Goal: Information Seeking & Learning: Find specific fact

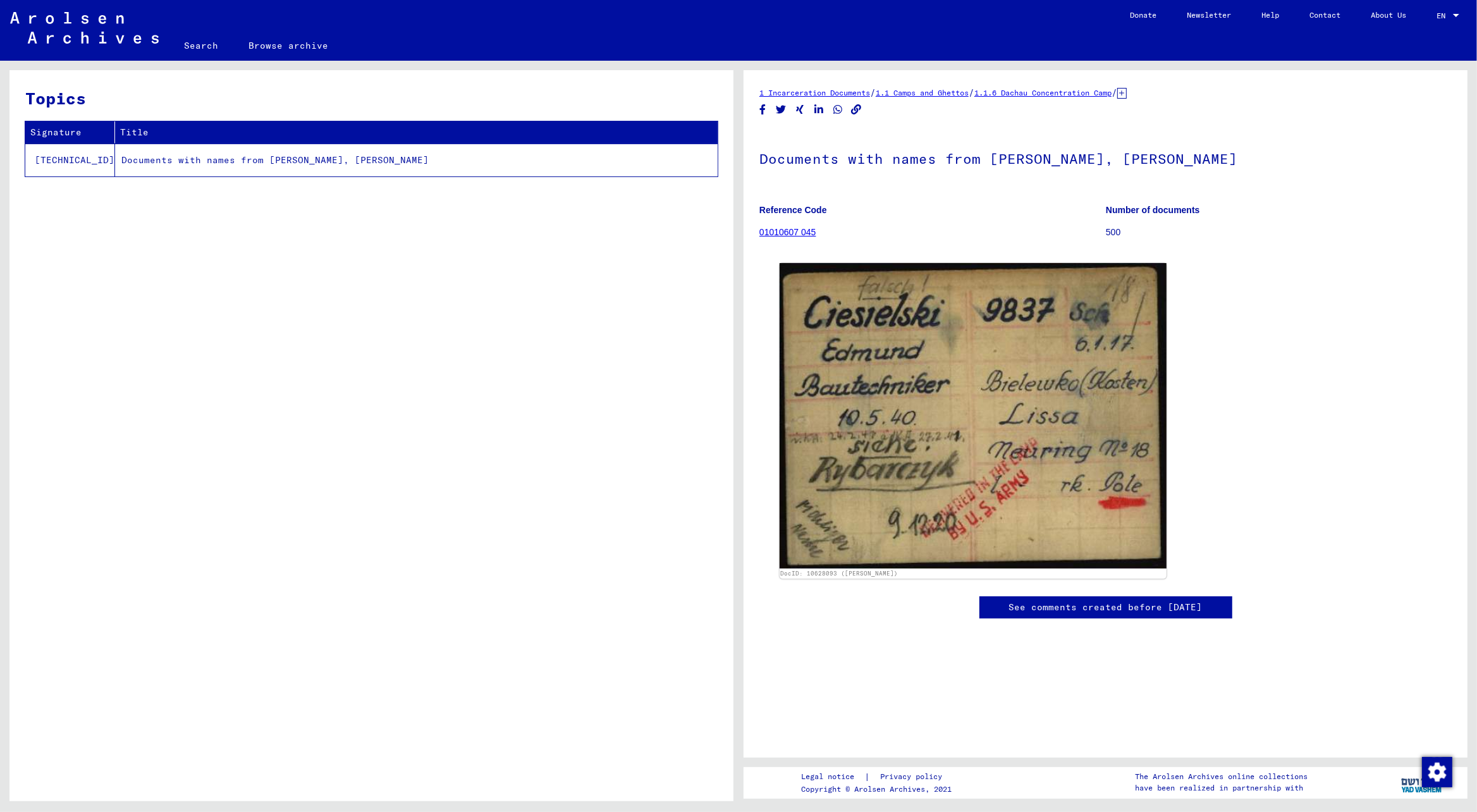
click at [203, 44] on link "Search" at bounding box center [201, 46] width 64 height 31
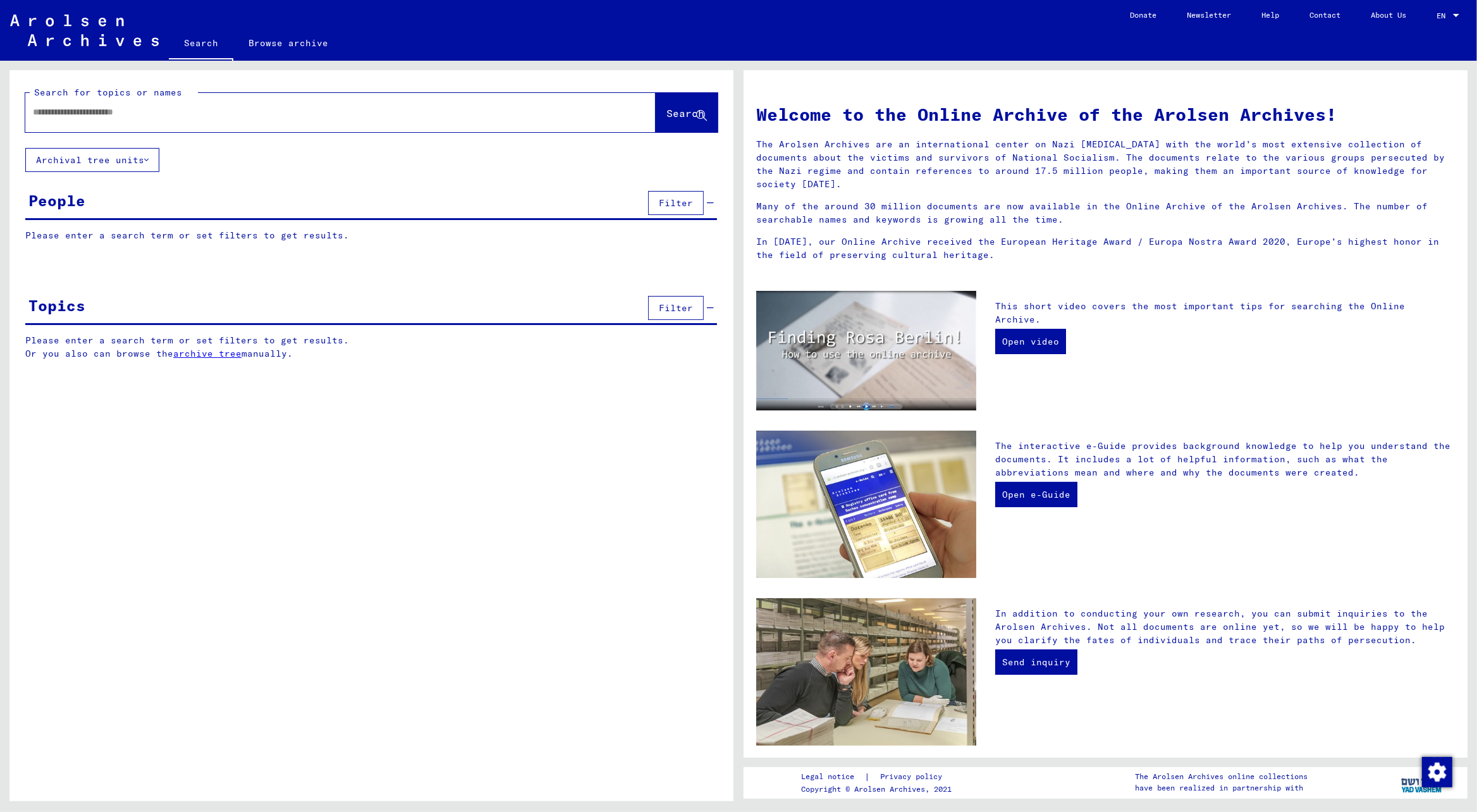
click at [215, 110] on input "text" at bounding box center [325, 112] width 585 height 13
type input "**********"
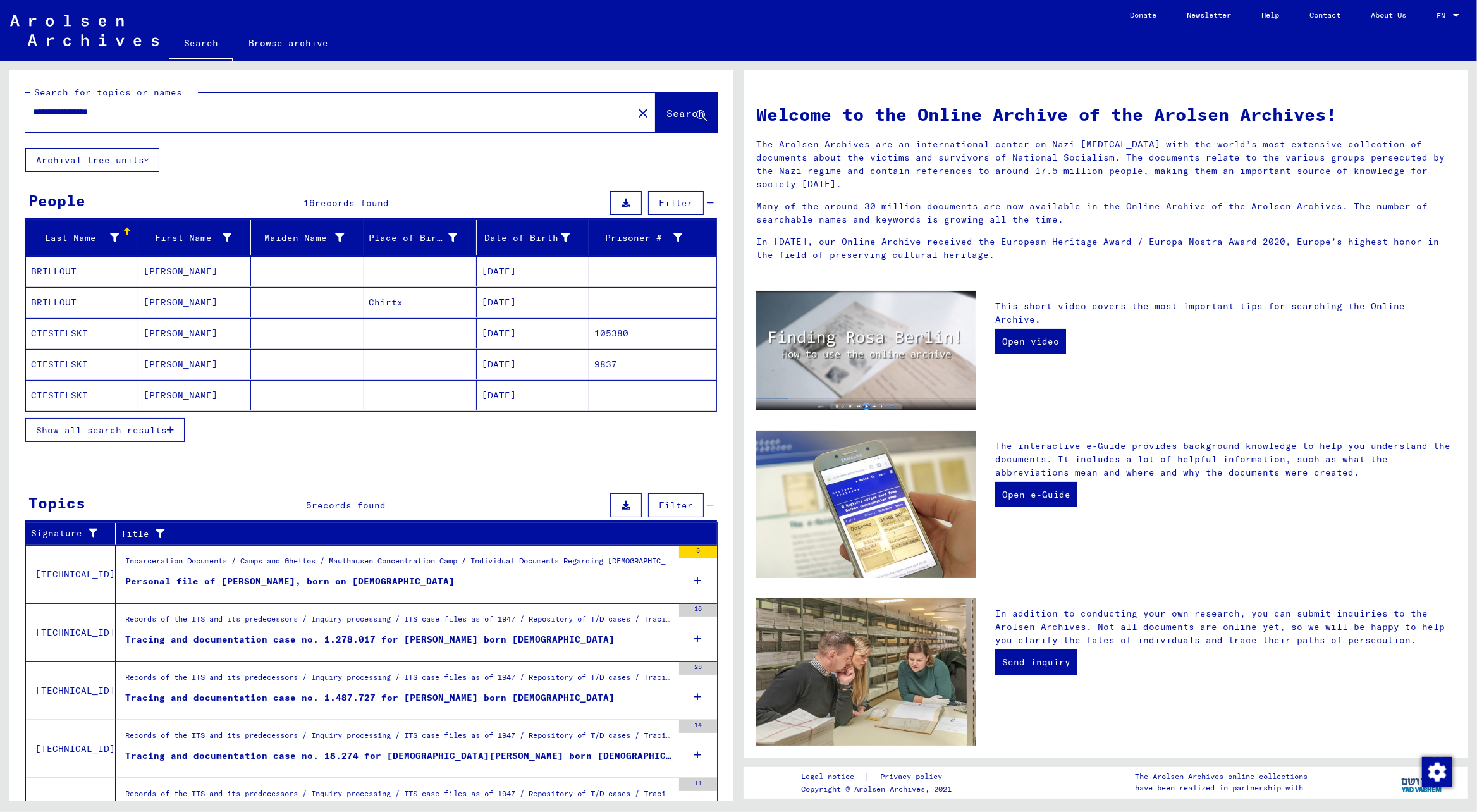
click at [63, 359] on mat-cell "CIESIELSKI" at bounding box center [82, 364] width 112 height 31
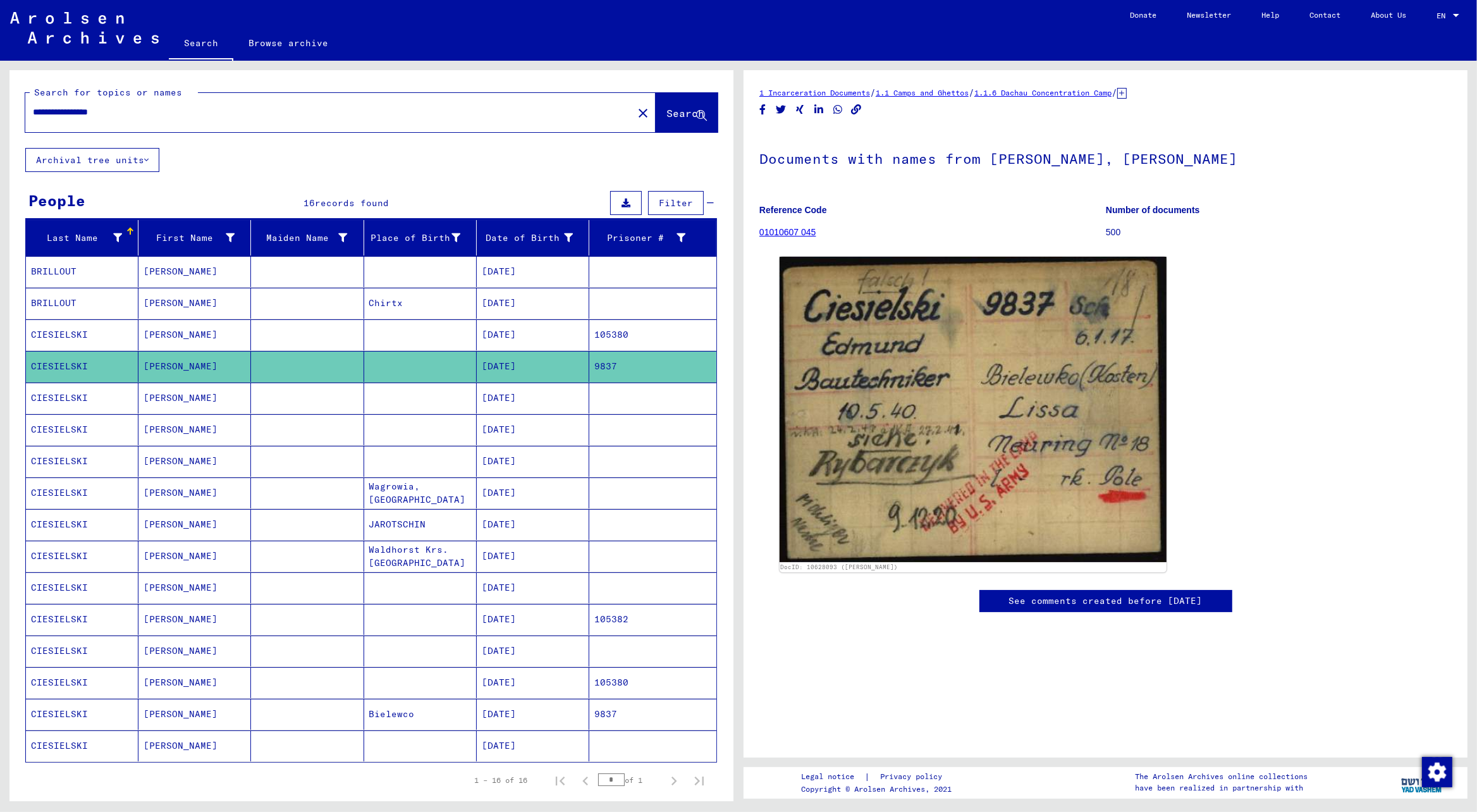
click at [61, 364] on mat-cell "CIESIELSKI" at bounding box center [82, 366] width 112 height 31
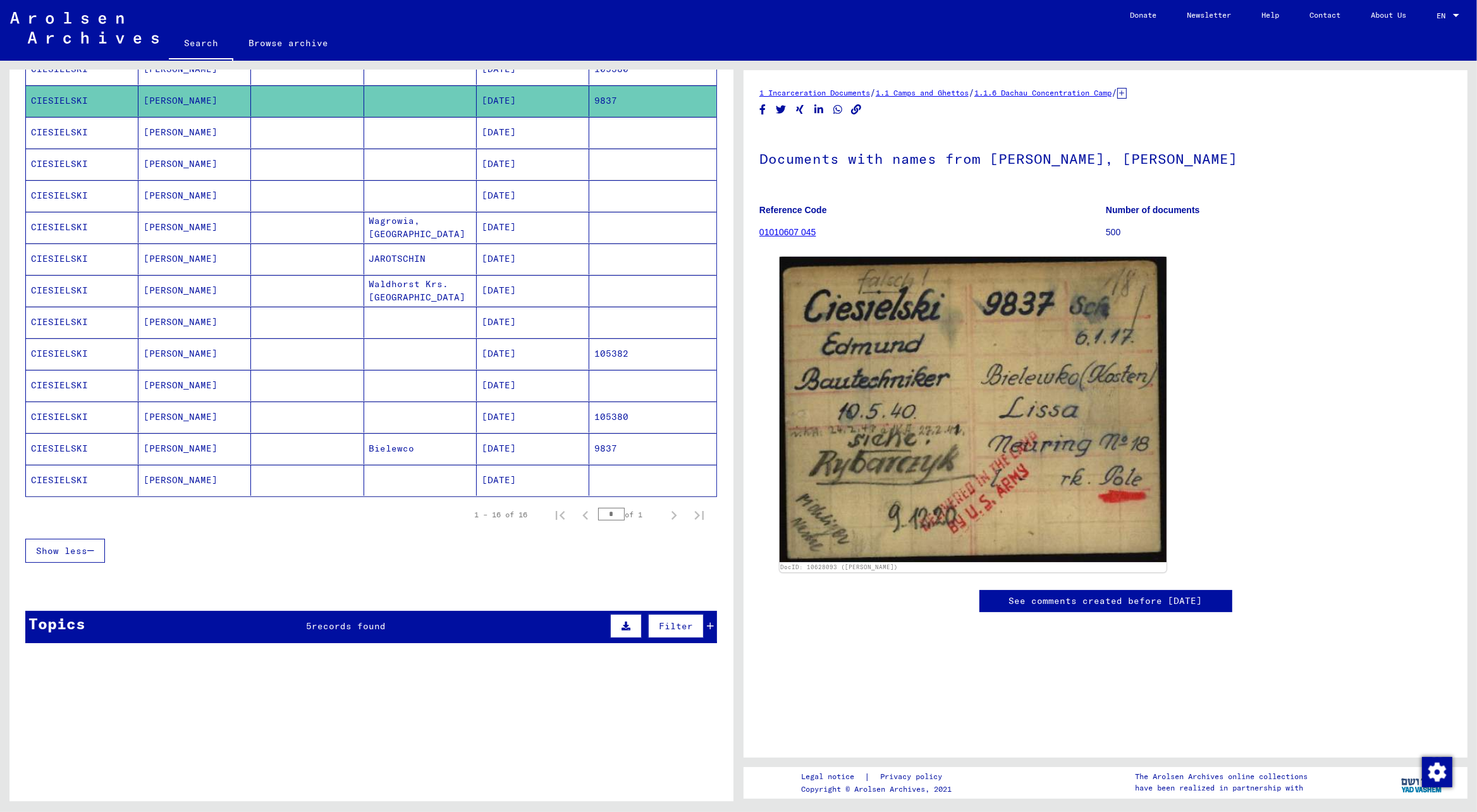
click at [79, 635] on div "Topics" at bounding box center [57, 624] width 57 height 23
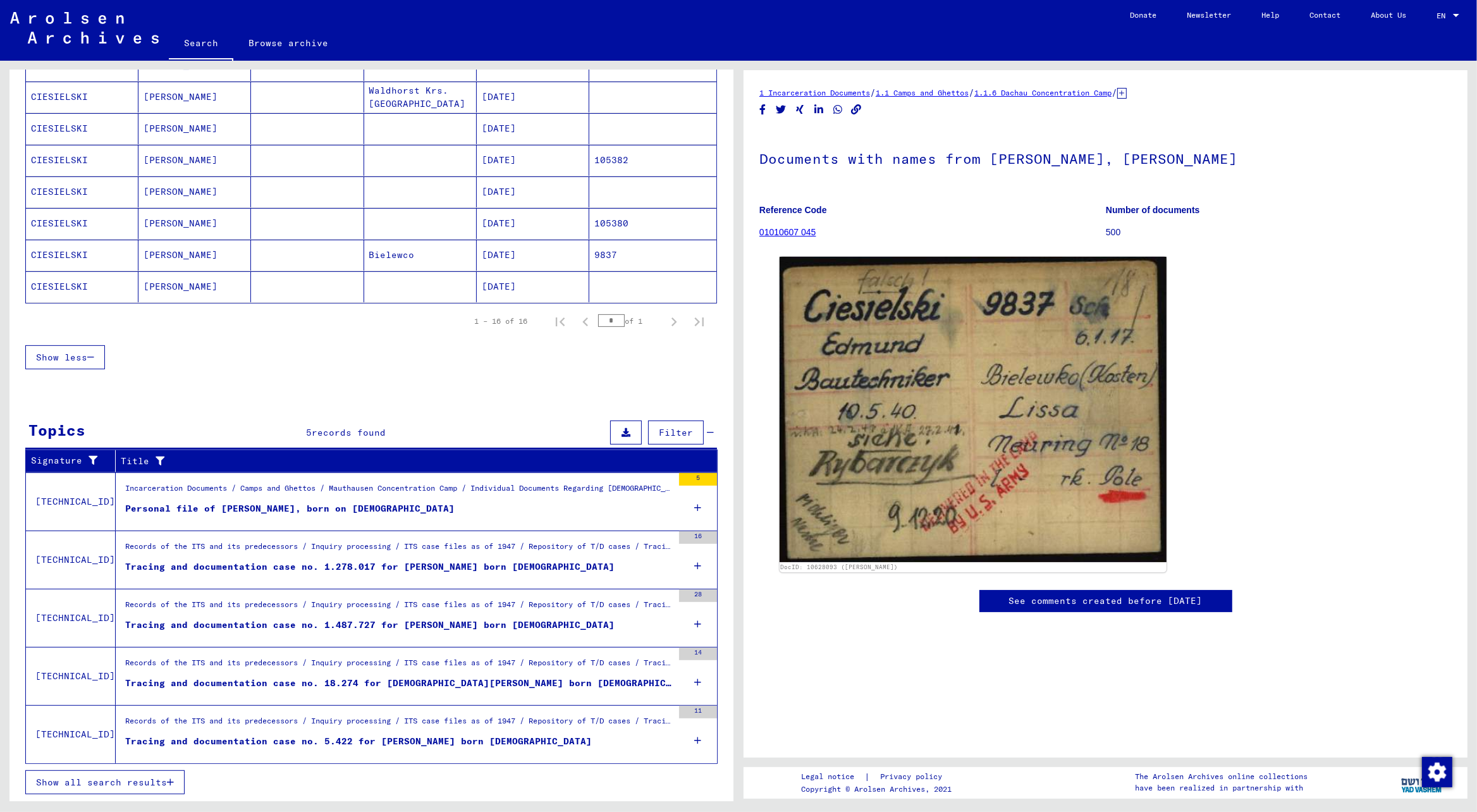
scroll to position [267, 0]
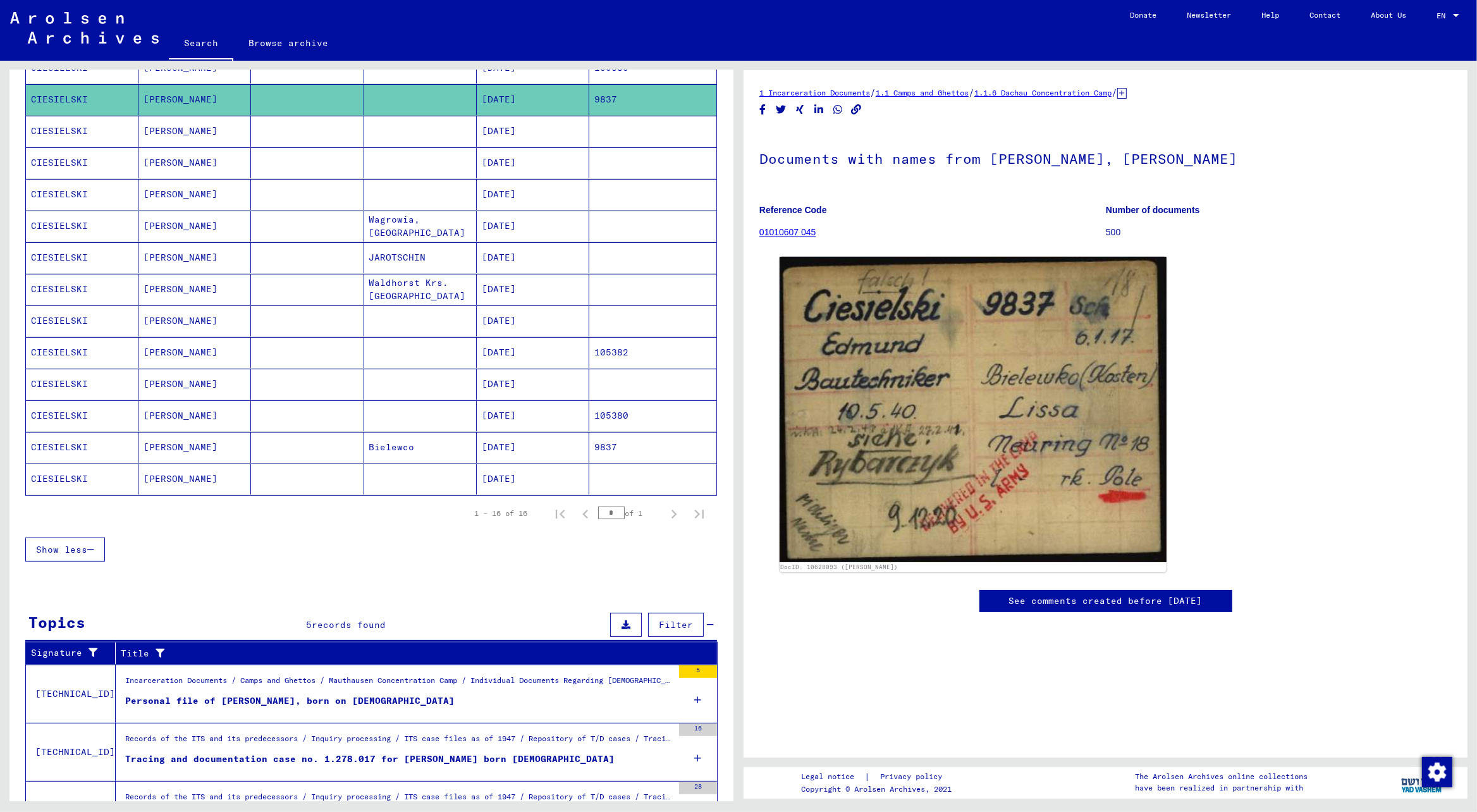
click at [76, 448] on mat-cell "CIESIELSKI" at bounding box center [82, 447] width 112 height 31
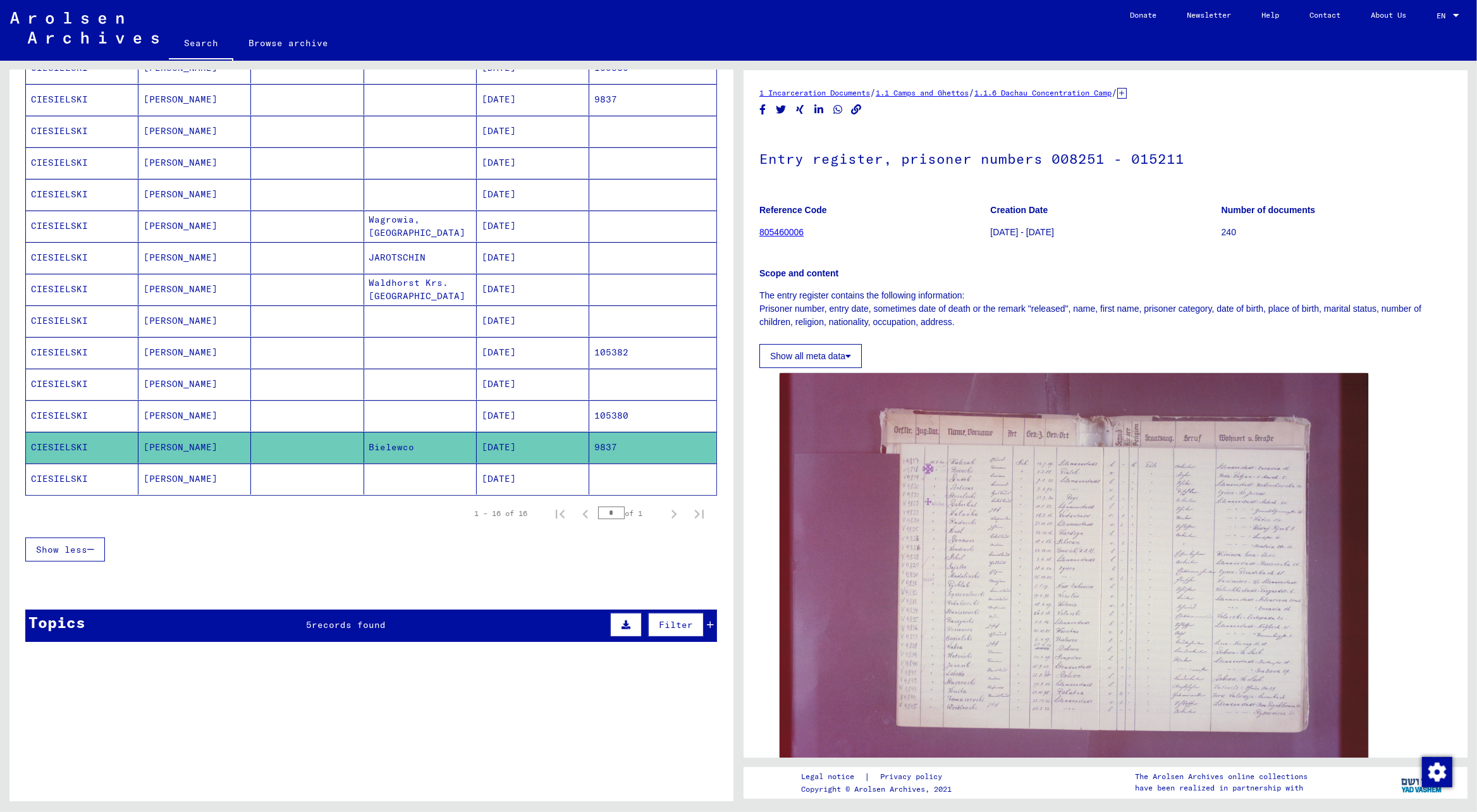
click at [69, 484] on mat-cell "CIESIELSKI" at bounding box center [82, 479] width 112 height 31
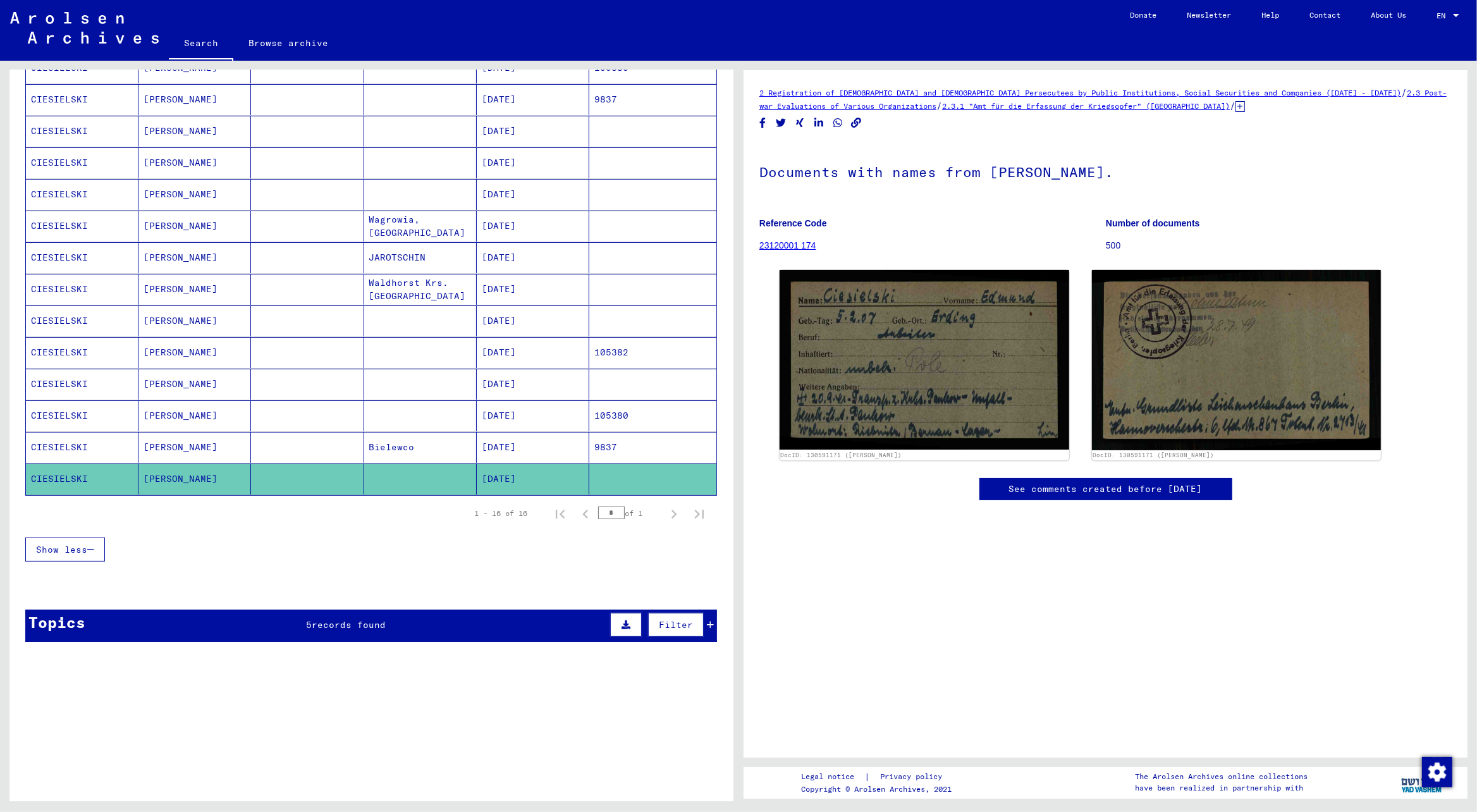
click at [67, 455] on mat-cell "CIESIELSKI" at bounding box center [82, 447] width 112 height 31
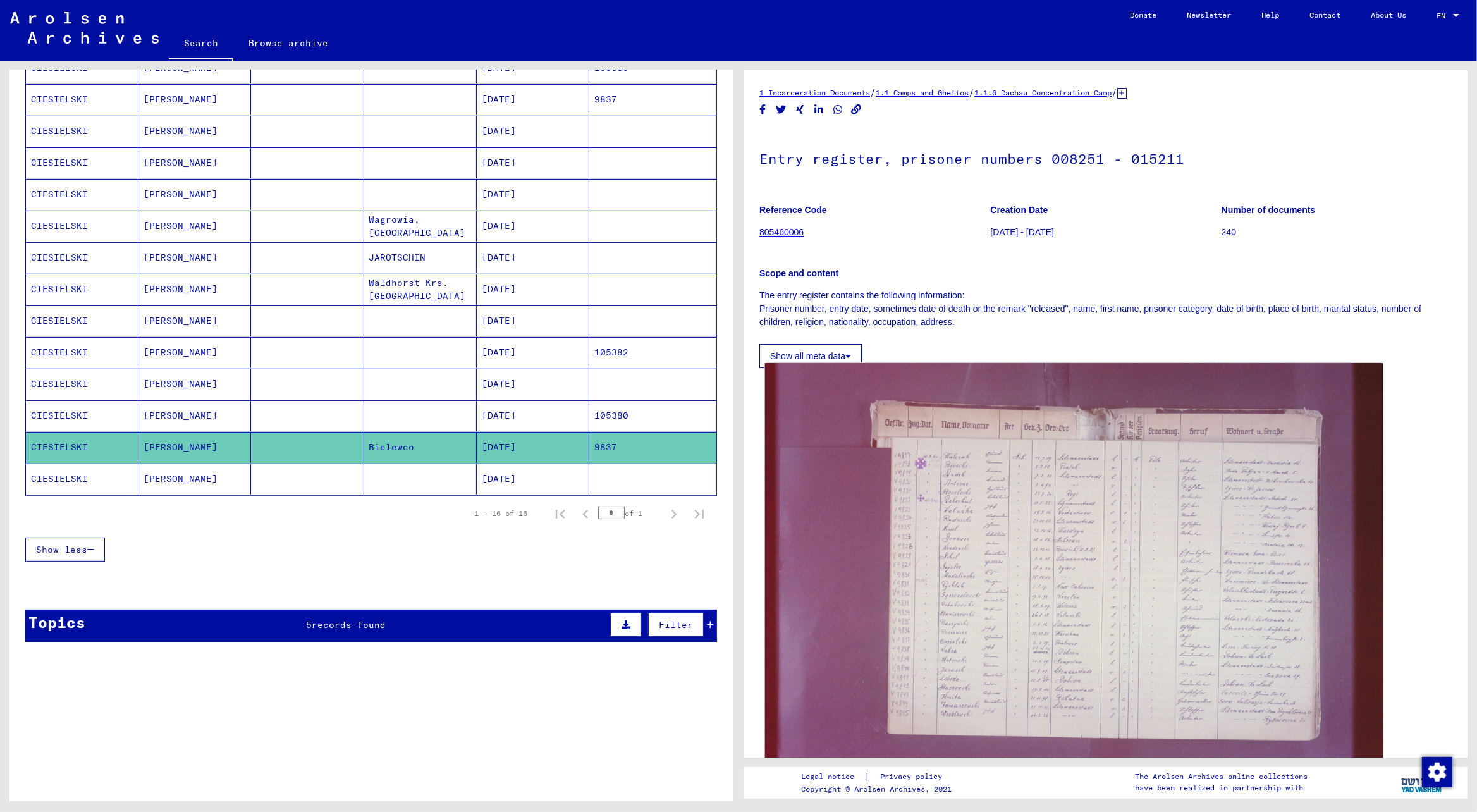
click at [923, 537] on img at bounding box center [1074, 569] width 619 height 412
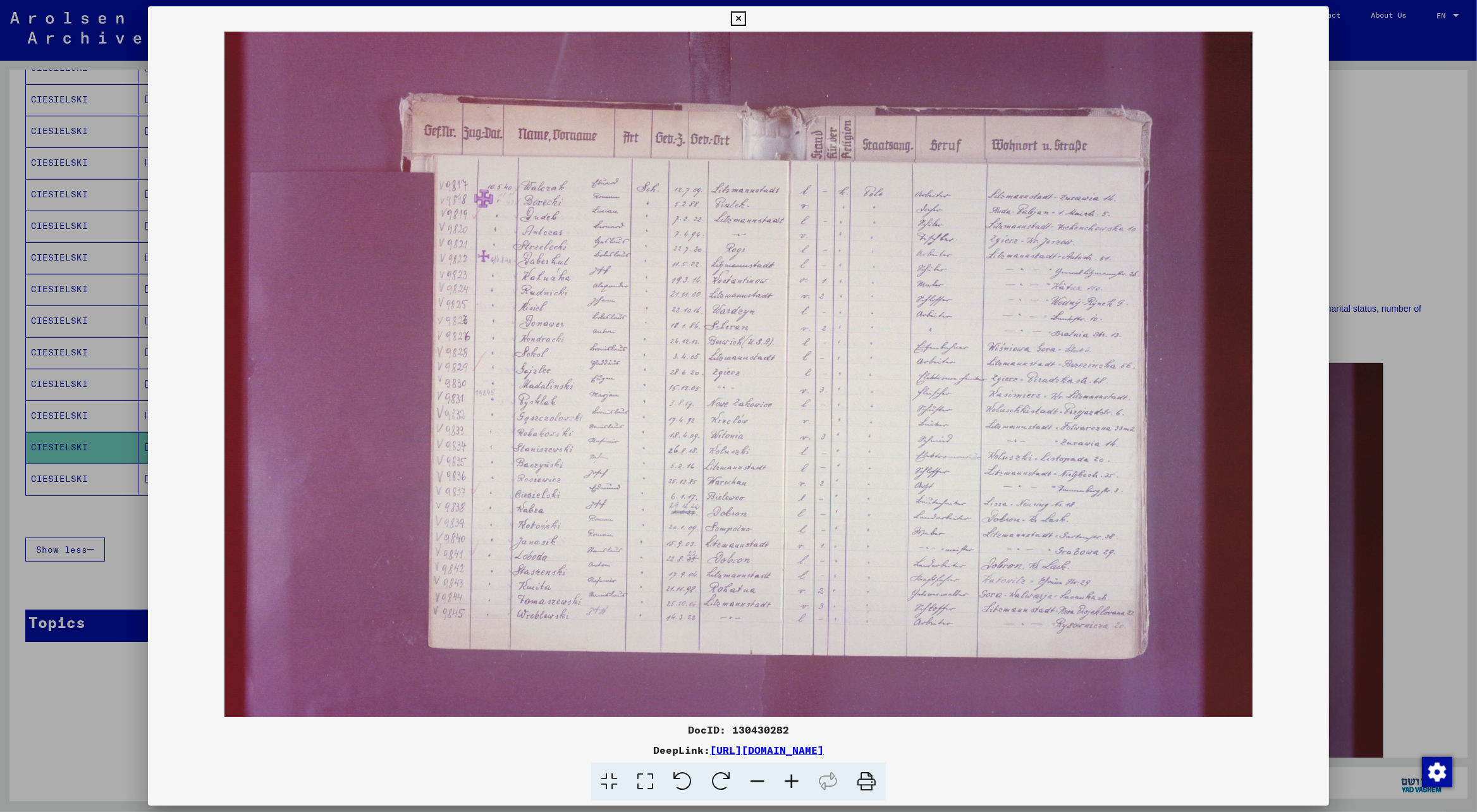
click at [923, 537] on img at bounding box center [739, 374] width 1182 height 685
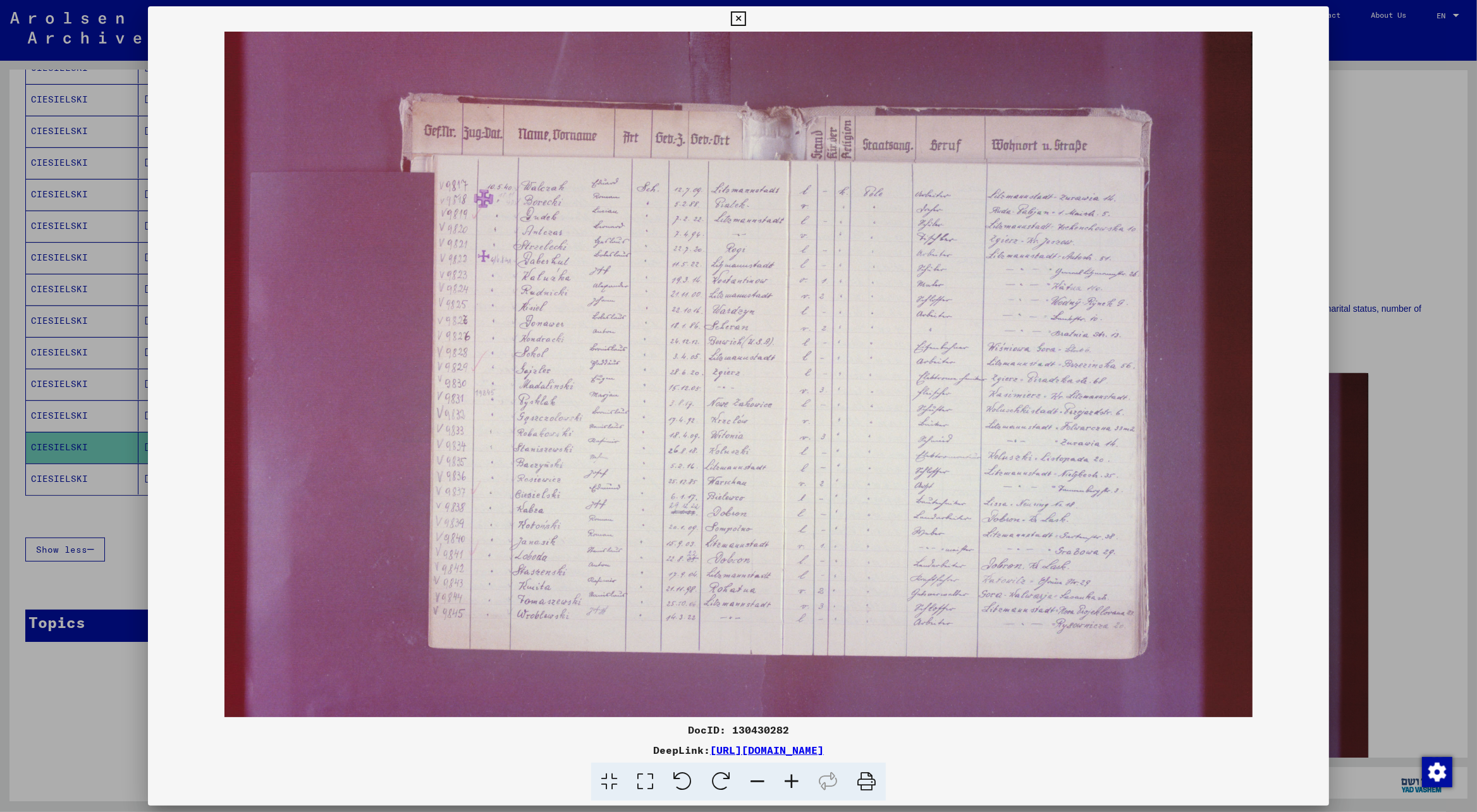
drag, startPoint x: 797, startPoint y: 733, endPoint x: 733, endPoint y: 733, distance: 64.0
click at [733, 733] on div "DocID: 130430282" at bounding box center [739, 730] width 1182 height 15
copy div "130430282"
click at [63, 227] on div at bounding box center [738, 406] width 1477 height 812
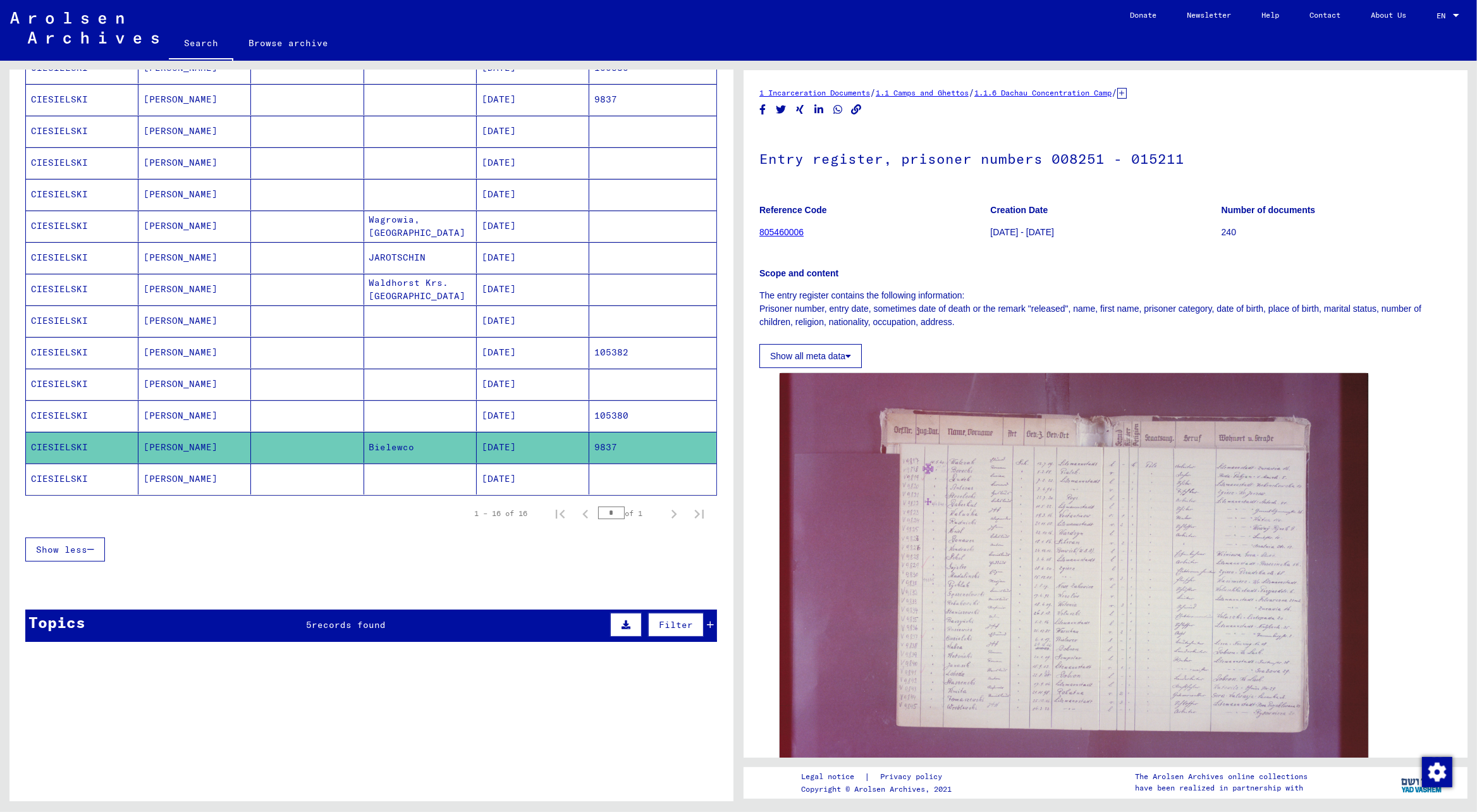
scroll to position [135, 0]
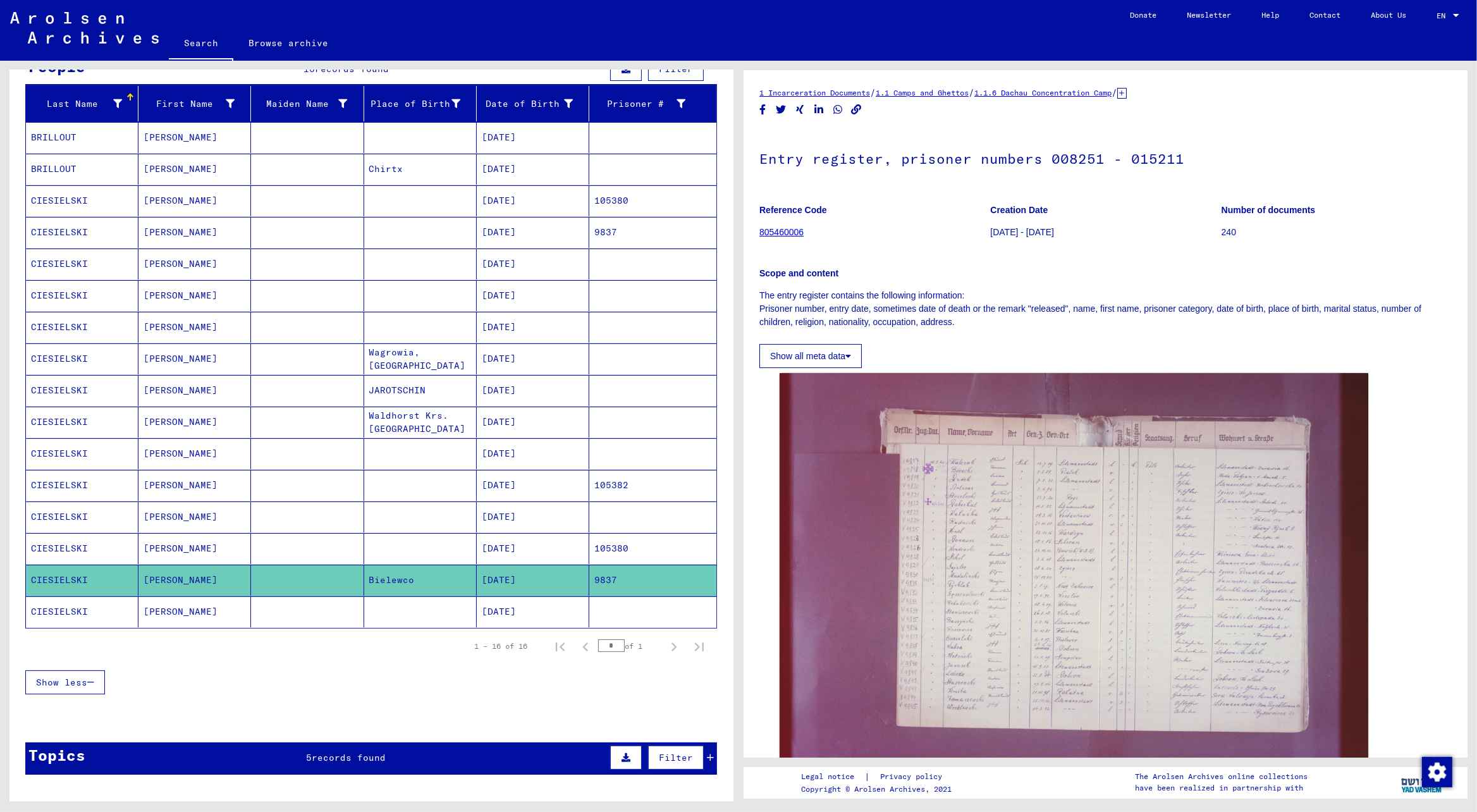
click at [60, 231] on mat-cell "CIESIELSKI" at bounding box center [82, 233] width 112 height 31
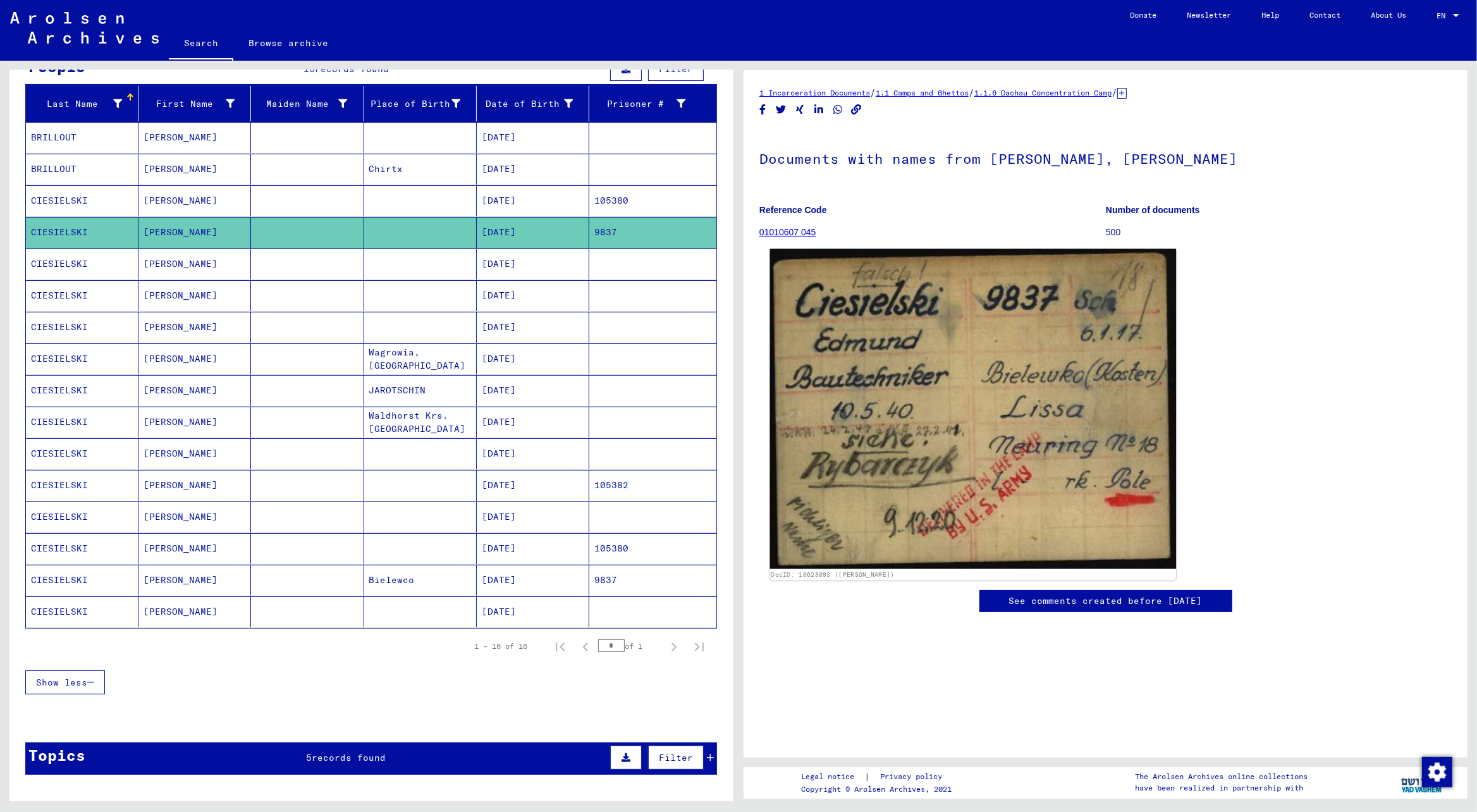
click at [866, 337] on img at bounding box center [973, 408] width 406 height 320
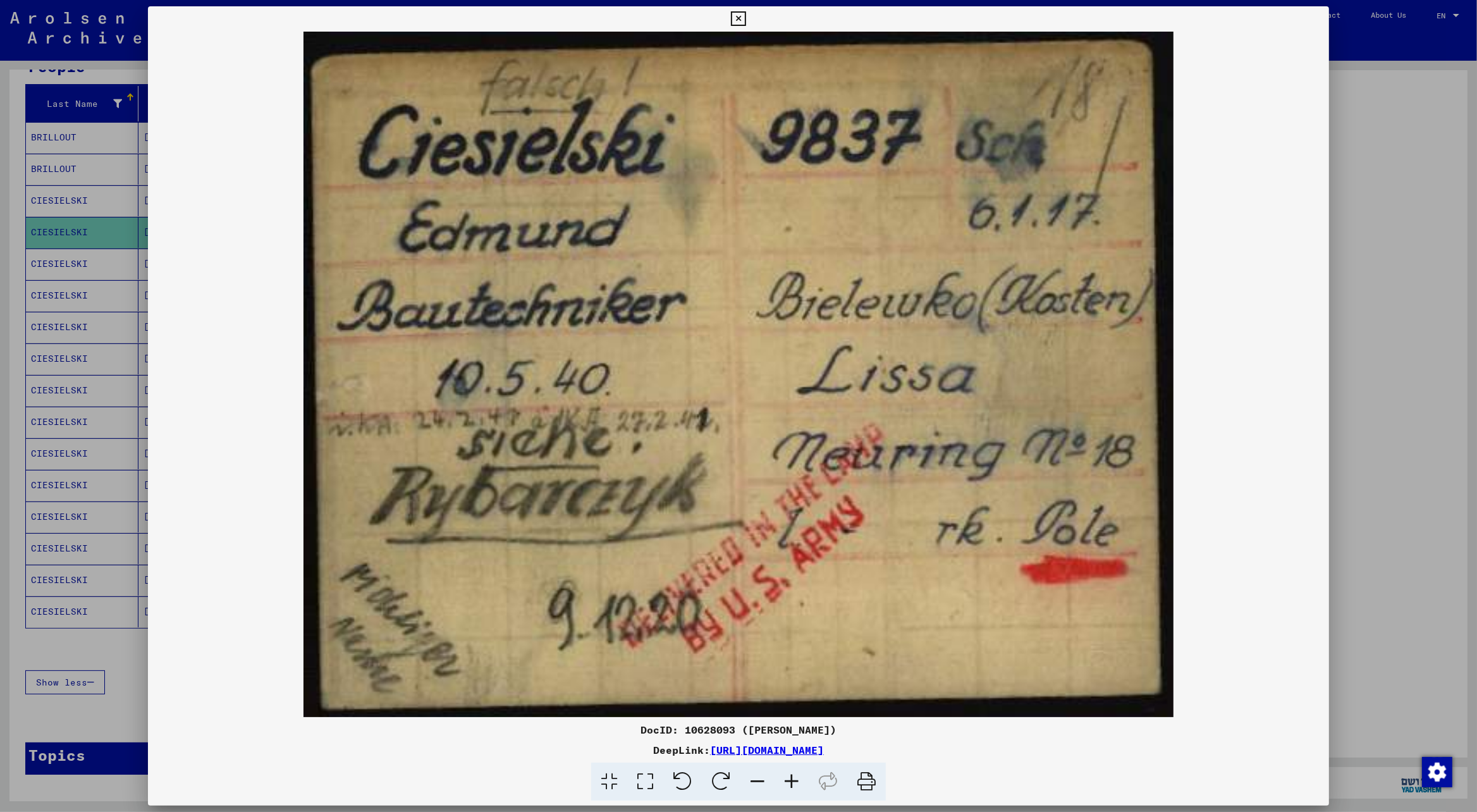
drag, startPoint x: 724, startPoint y: 729, endPoint x: 673, endPoint y: 726, distance: 51.1
click at [673, 726] on div "DocID: 10628093 ([PERSON_NAME])" at bounding box center [739, 730] width 1182 height 15
copy div "10628093"
click at [69, 245] on div at bounding box center [738, 406] width 1477 height 812
